Goal: Task Accomplishment & Management: Complete application form

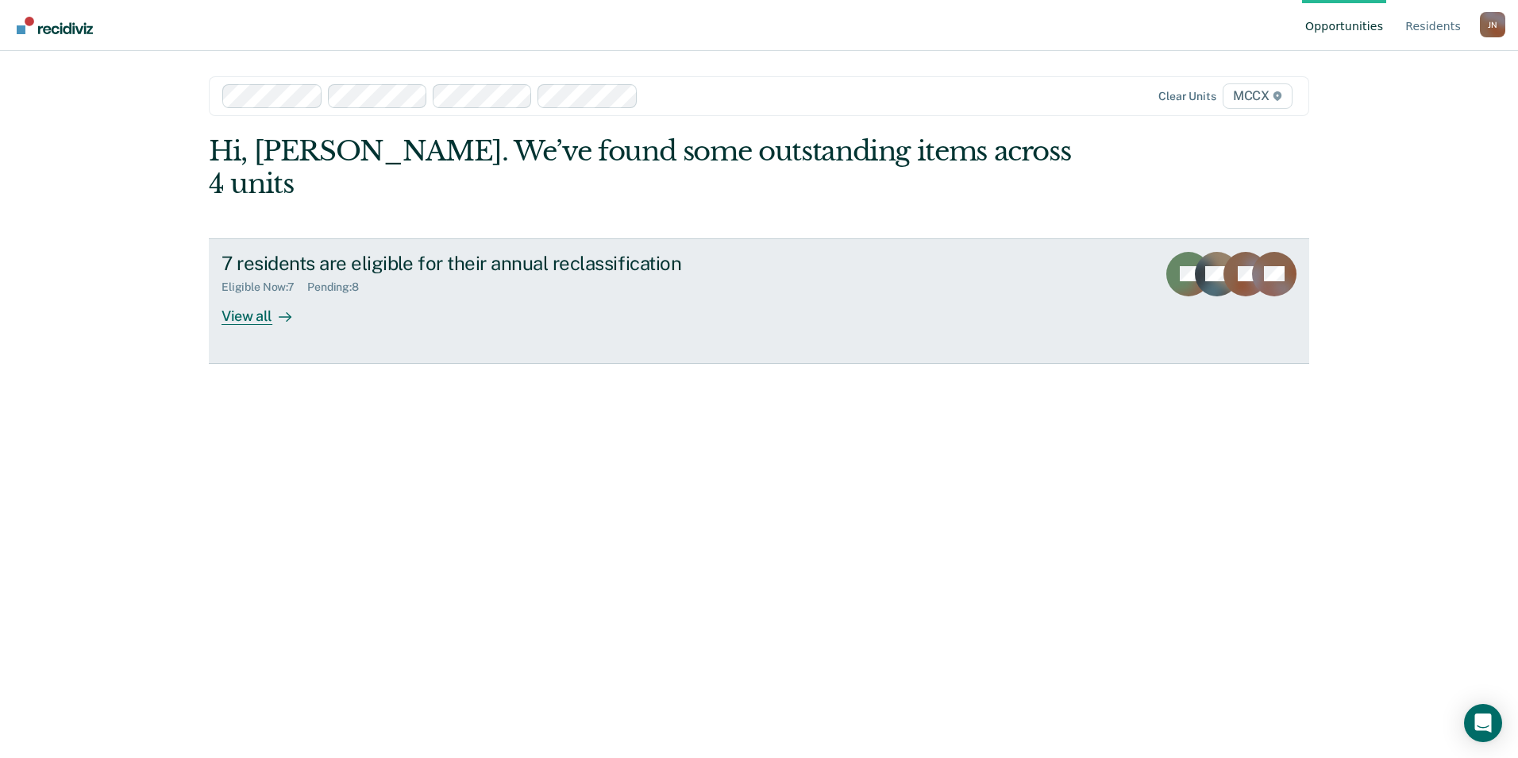
click at [227, 294] on div "View all" at bounding box center [266, 309] width 89 height 31
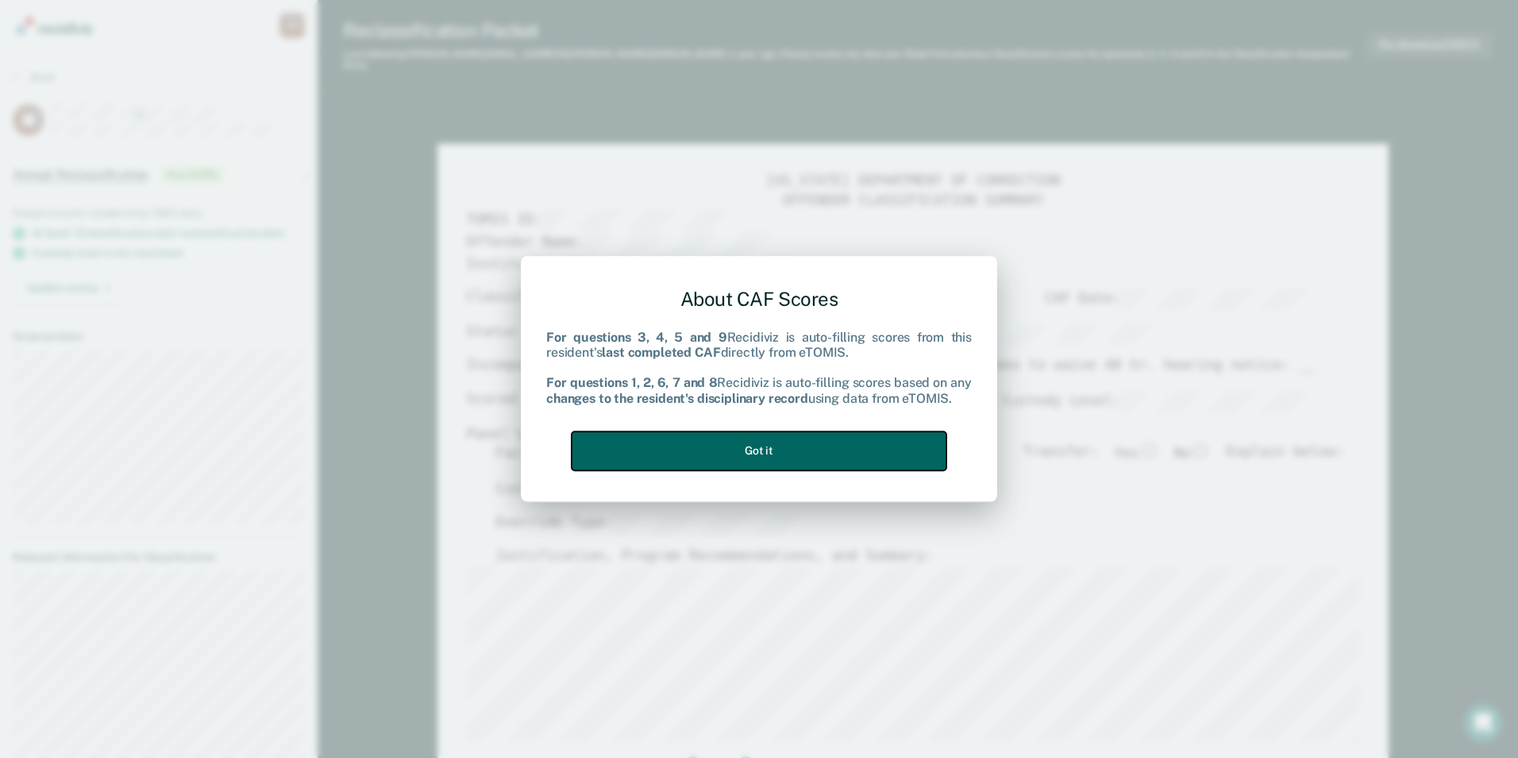
click at [762, 454] on button "Got it" at bounding box center [759, 450] width 375 height 39
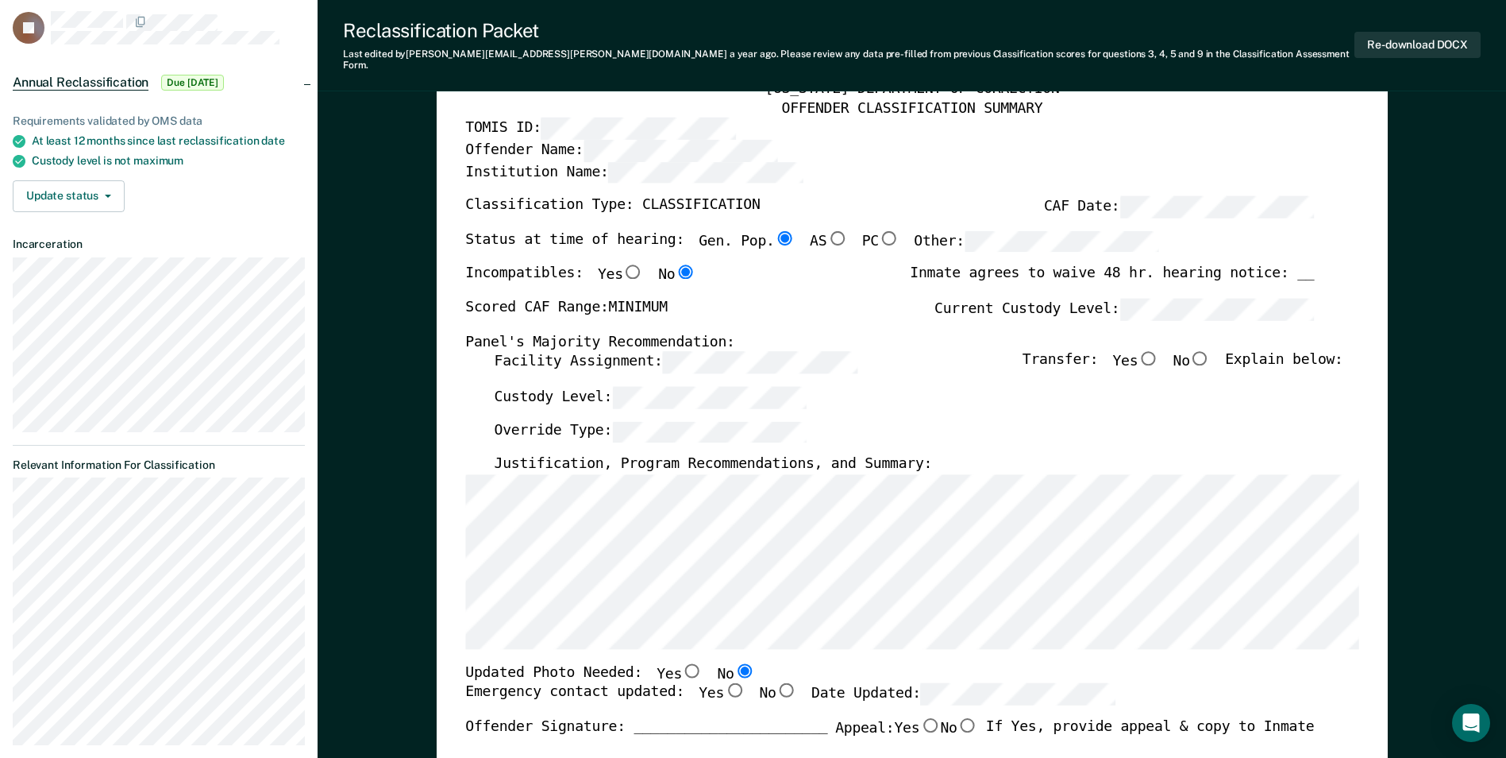
scroll to position [79, 0]
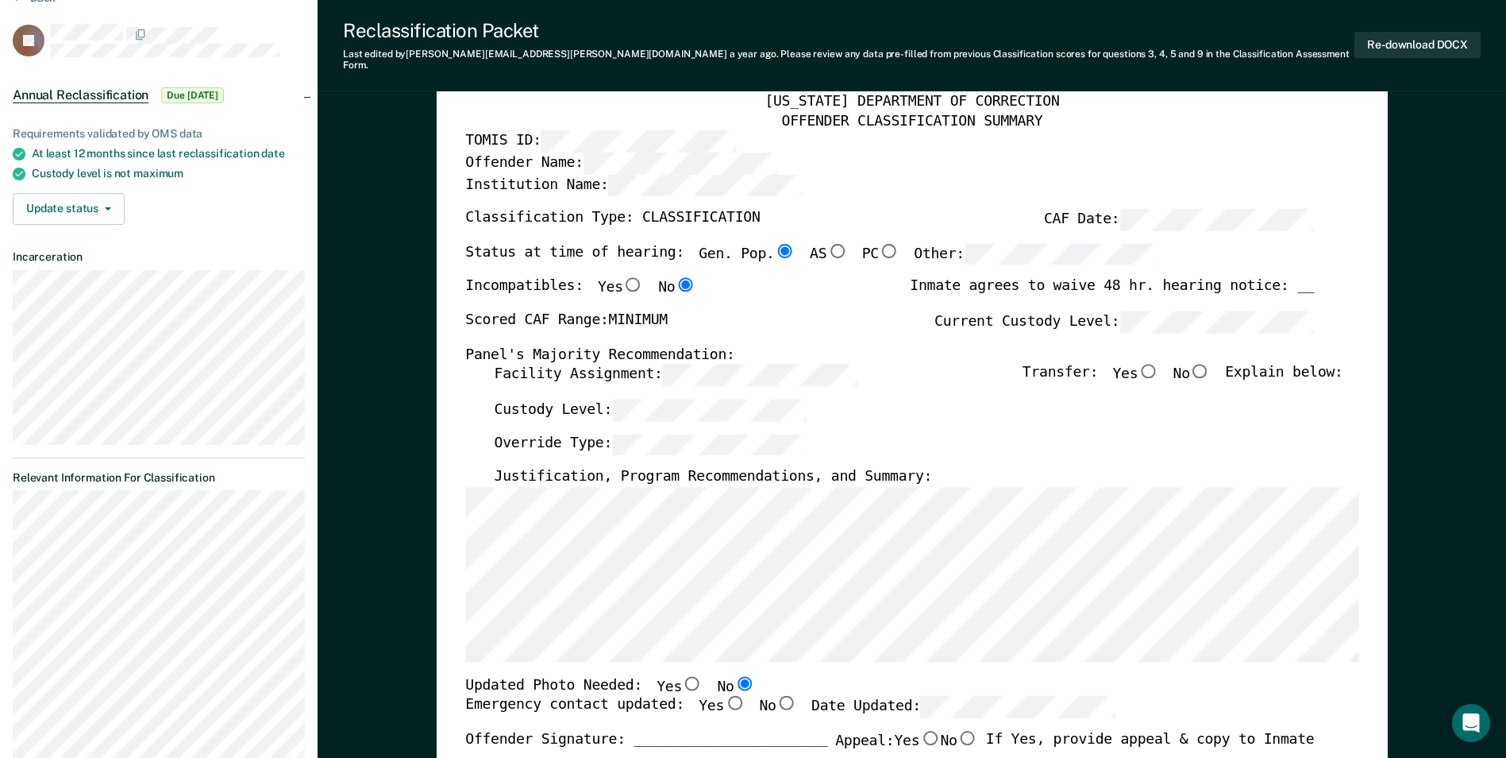
click at [1211, 364] on input "No" at bounding box center [1200, 371] width 21 height 14
type textarea "x"
radio input "true"
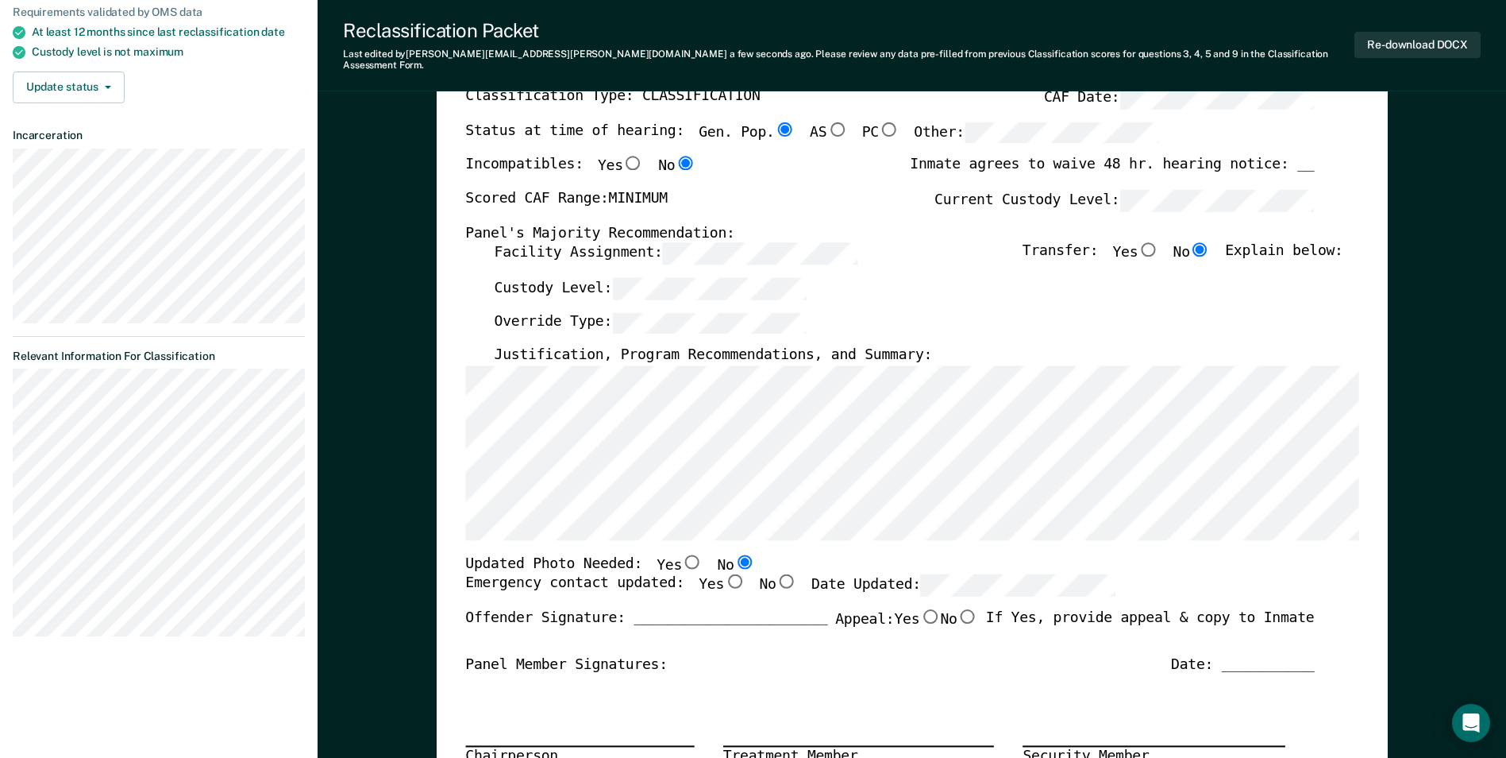
scroll to position [238, 0]
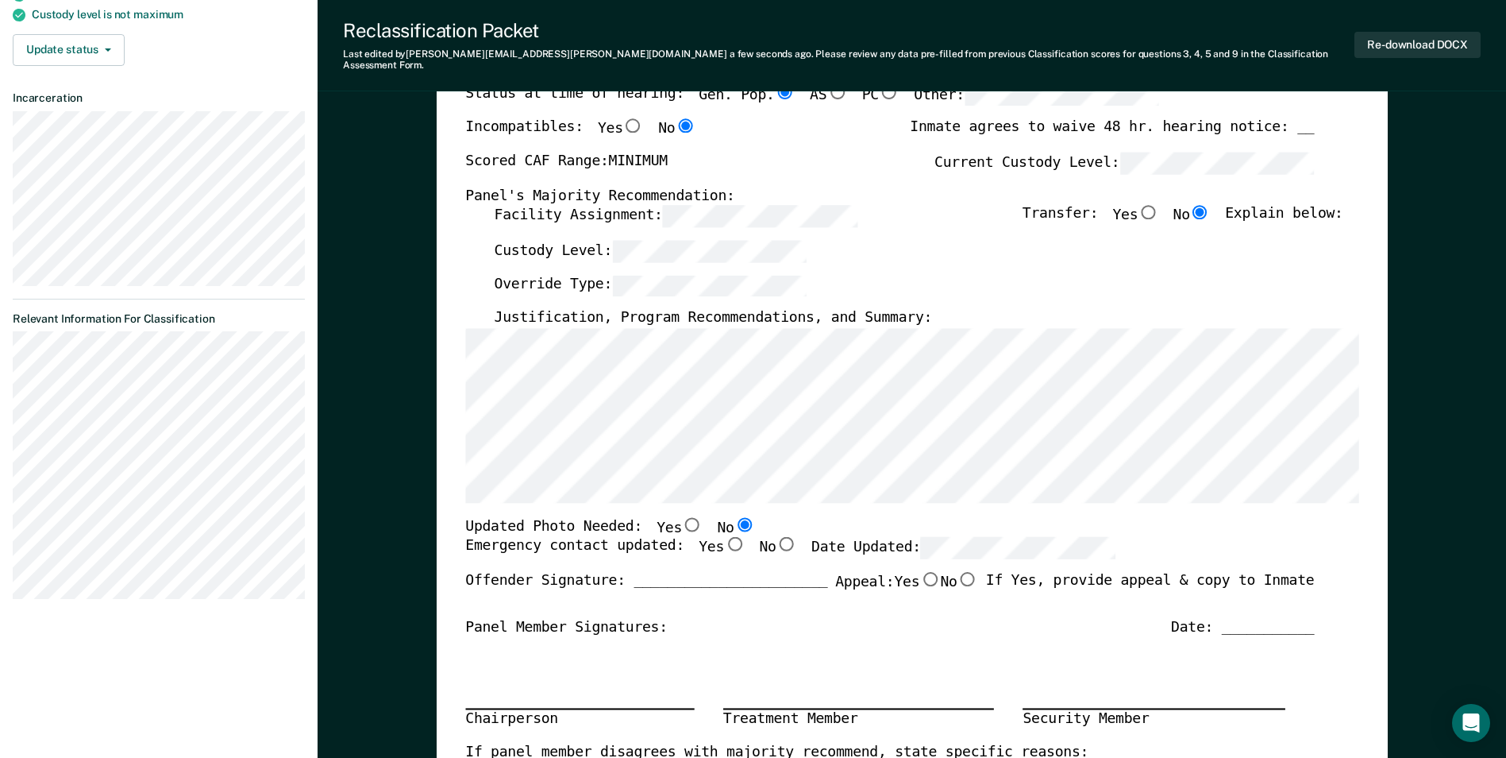
click at [724, 537] on input "Yes" at bounding box center [734, 544] width 21 height 14
type textarea "x"
radio input "true"
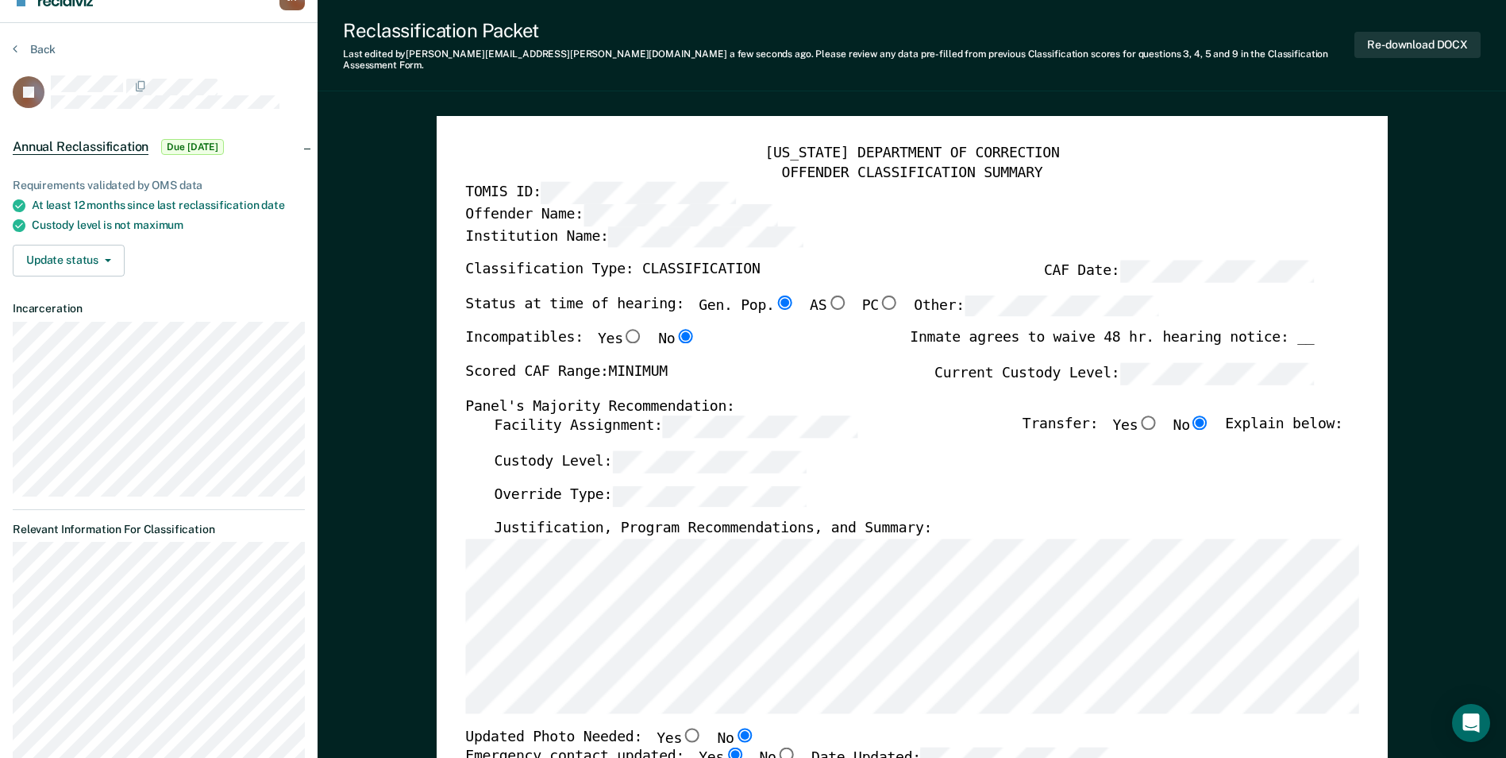
scroll to position [0, 0]
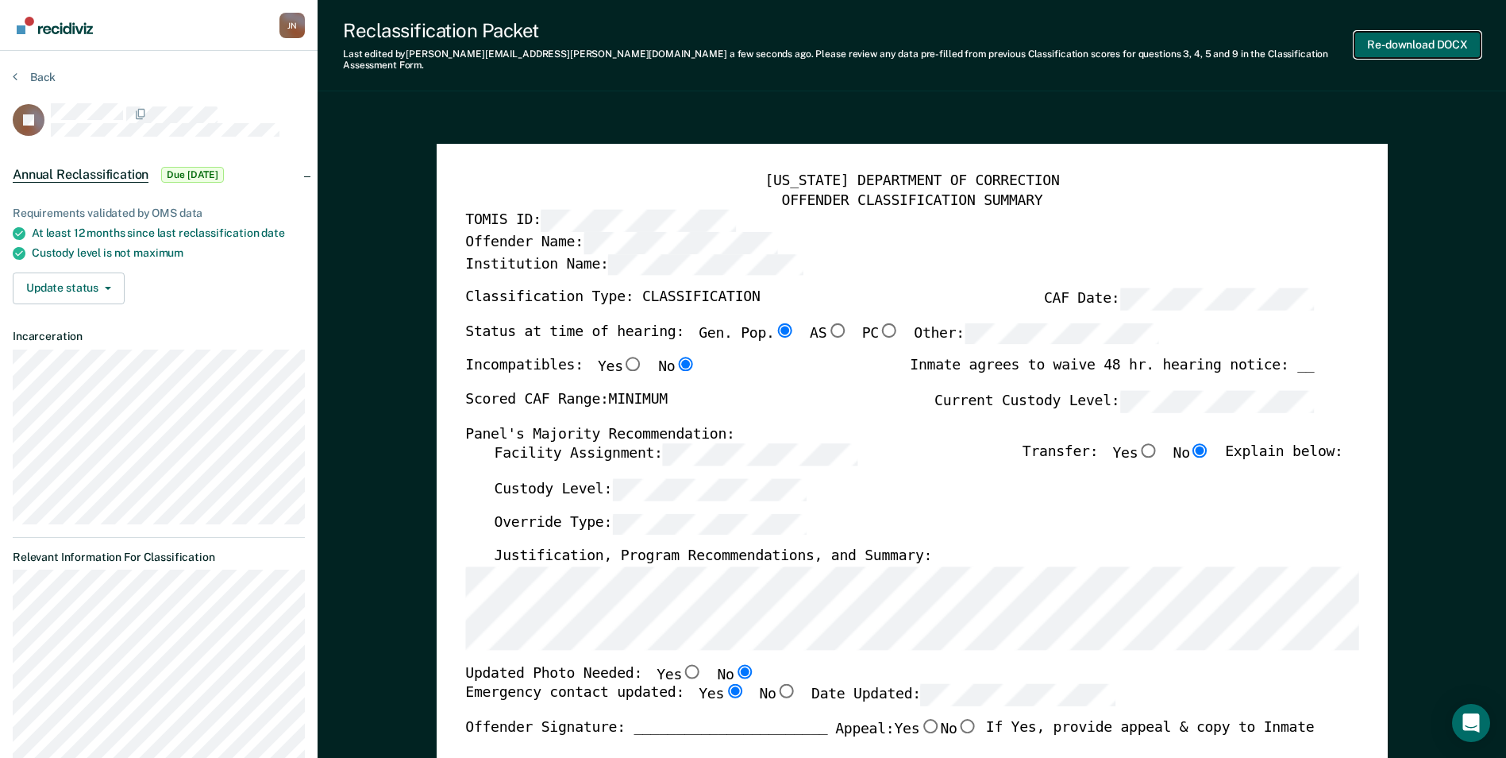
click at [1398, 42] on button "Re-download DOCX" at bounding box center [1418, 45] width 126 height 26
type textarea "x"
